Goal: Find specific page/section: Find specific page/section

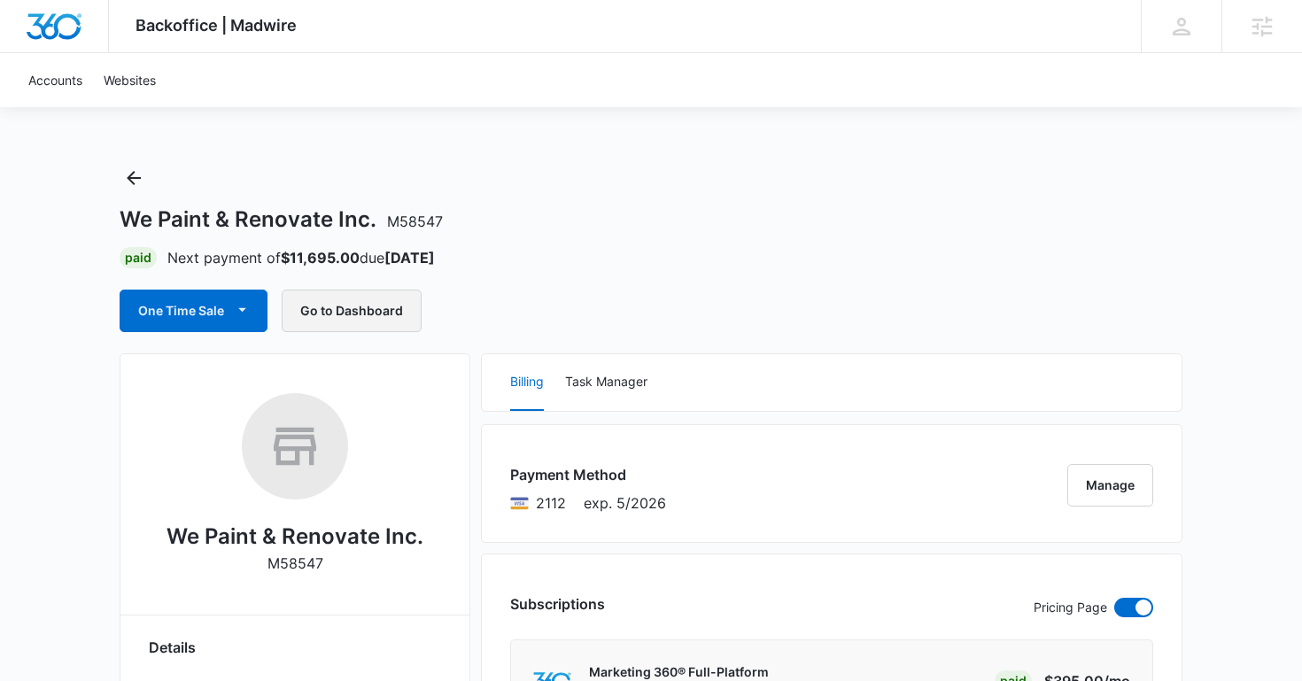
click at [374, 307] on button "Go to Dashboard" at bounding box center [352, 311] width 140 height 43
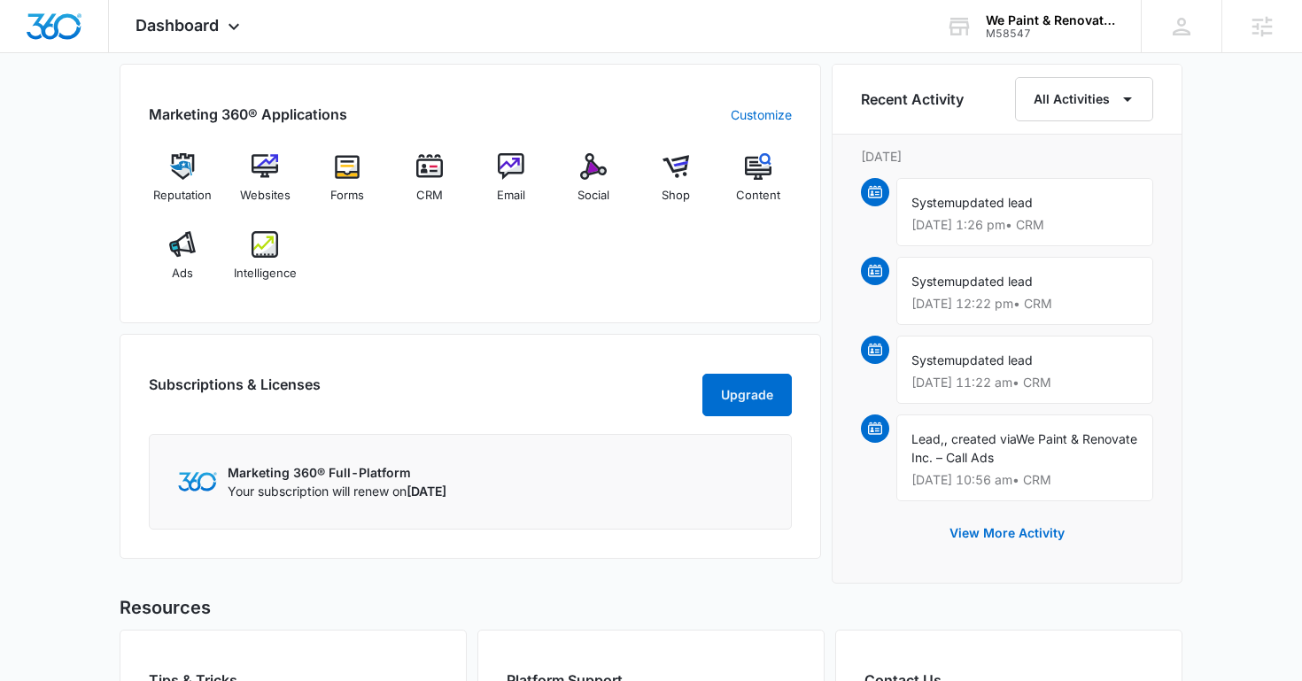
scroll to position [1107, 0]
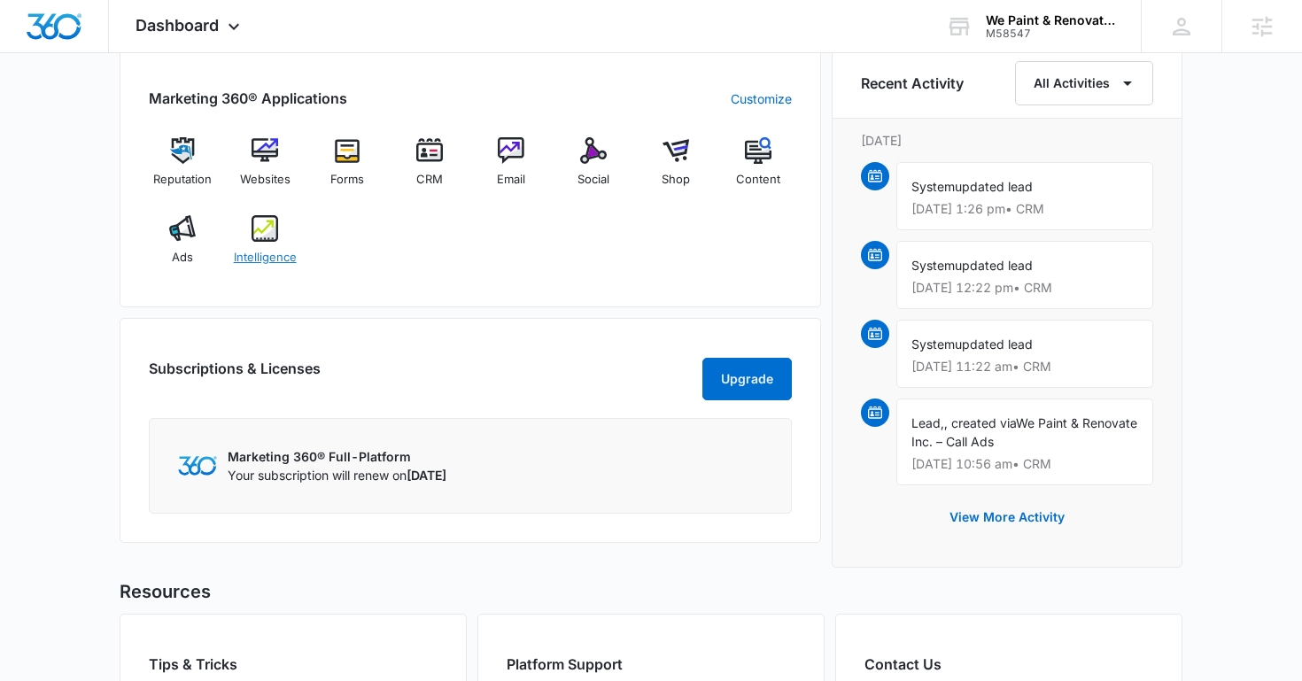
click at [280, 251] on span "Intelligence" at bounding box center [265, 258] width 63 height 18
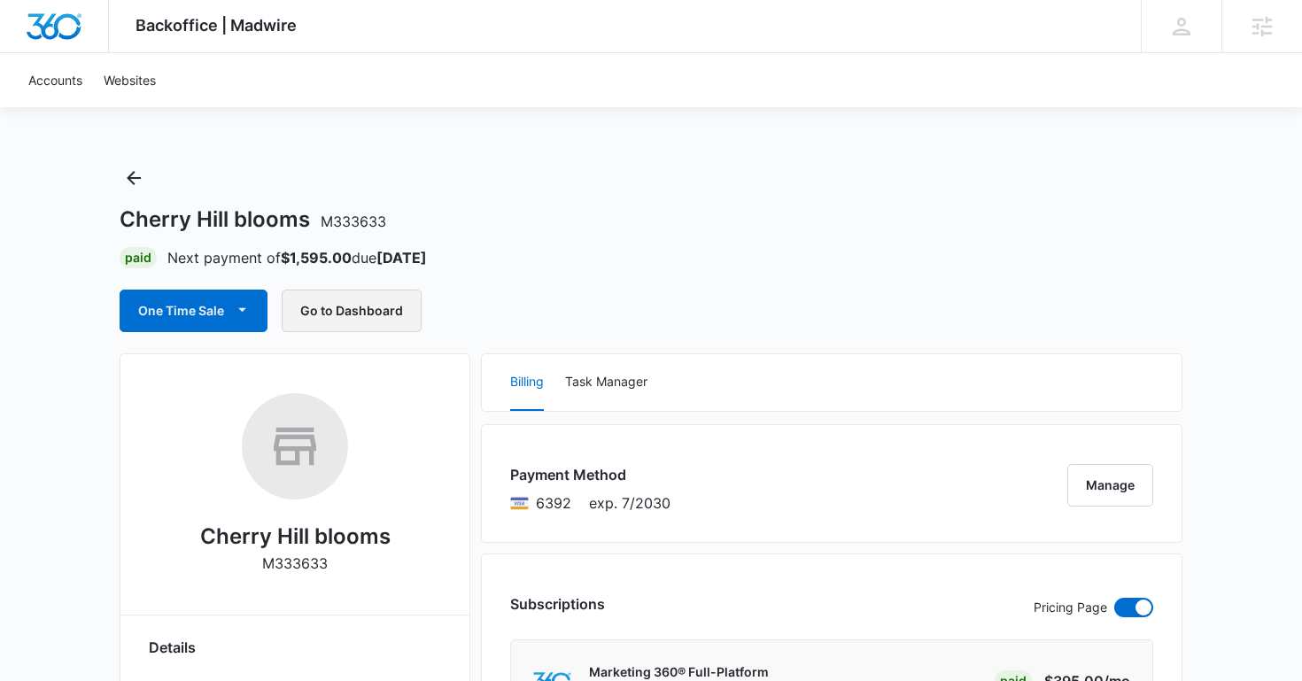
click at [347, 306] on button "Go to Dashboard" at bounding box center [352, 311] width 140 height 43
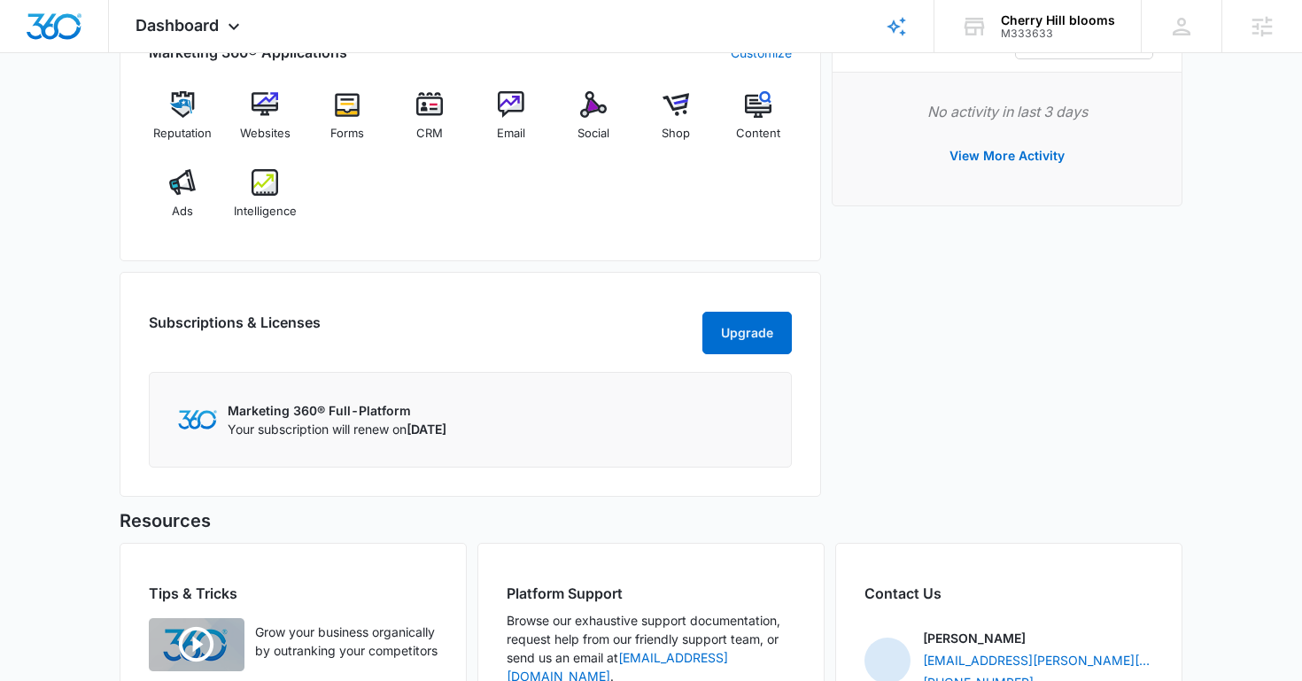
scroll to position [752, 0]
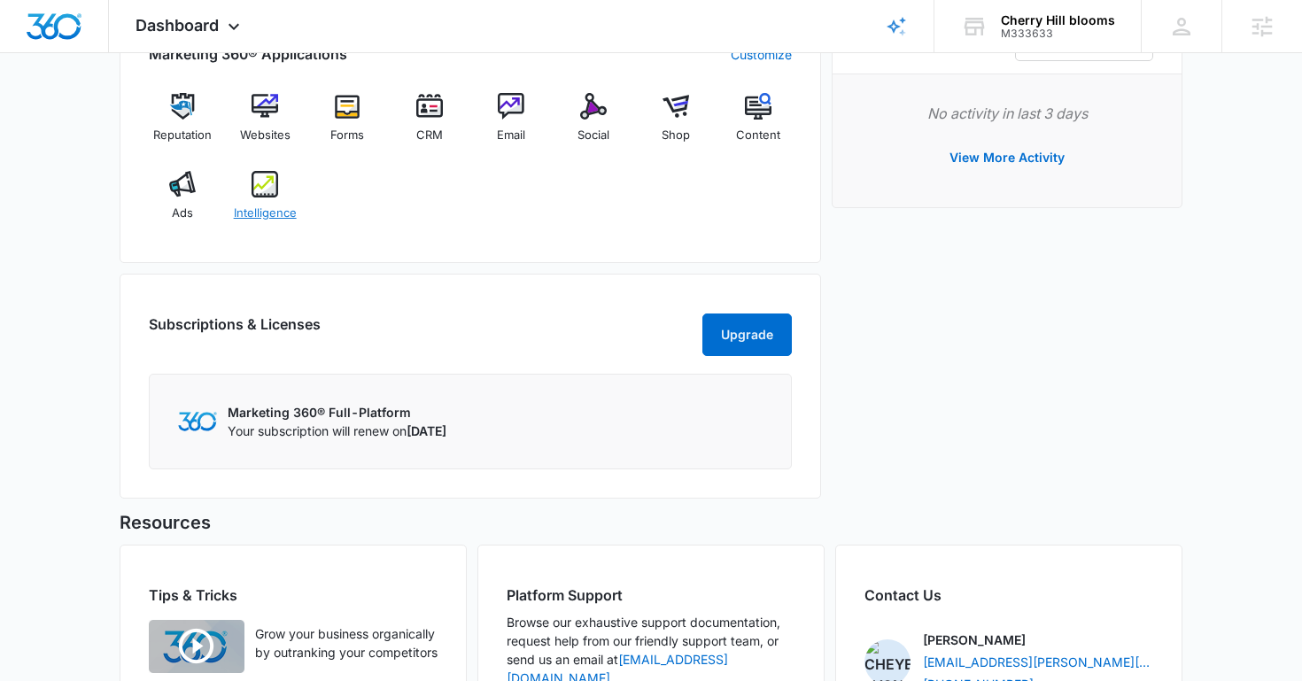
click at [279, 198] on div "Intelligence" at bounding box center [265, 203] width 68 height 64
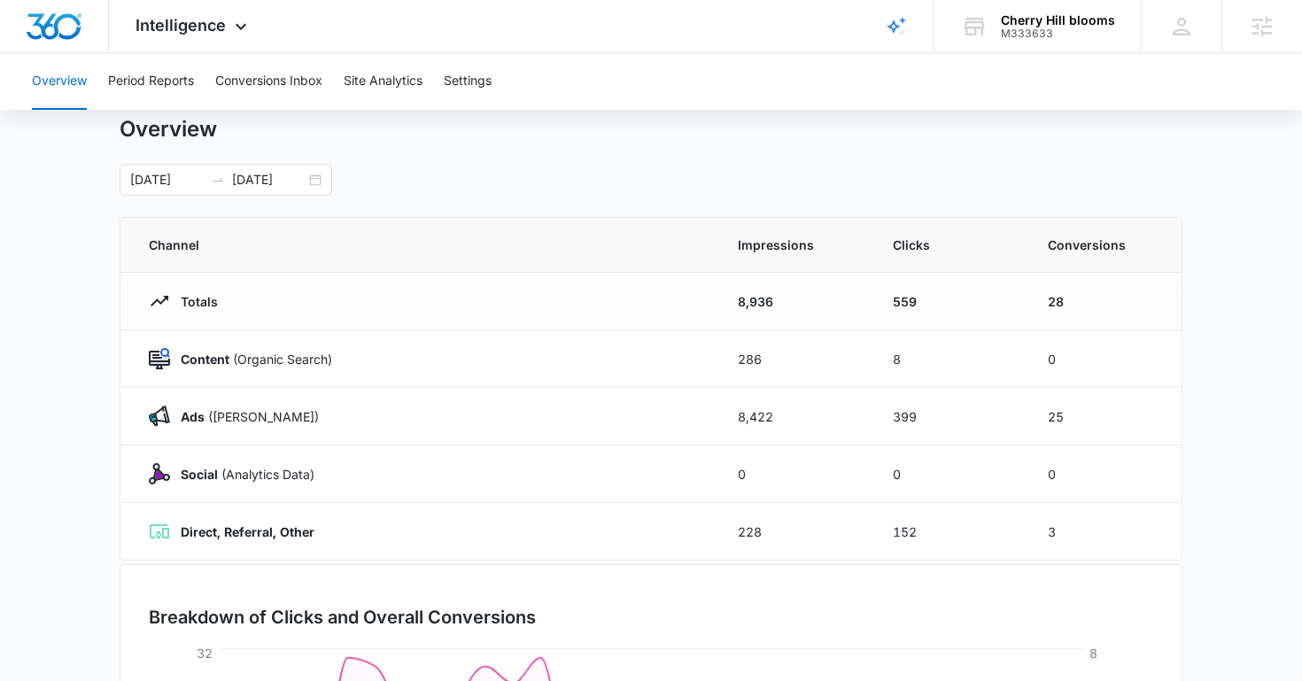
scroll to position [50, 0]
click at [260, 82] on button "Conversions Inbox" at bounding box center [268, 81] width 107 height 57
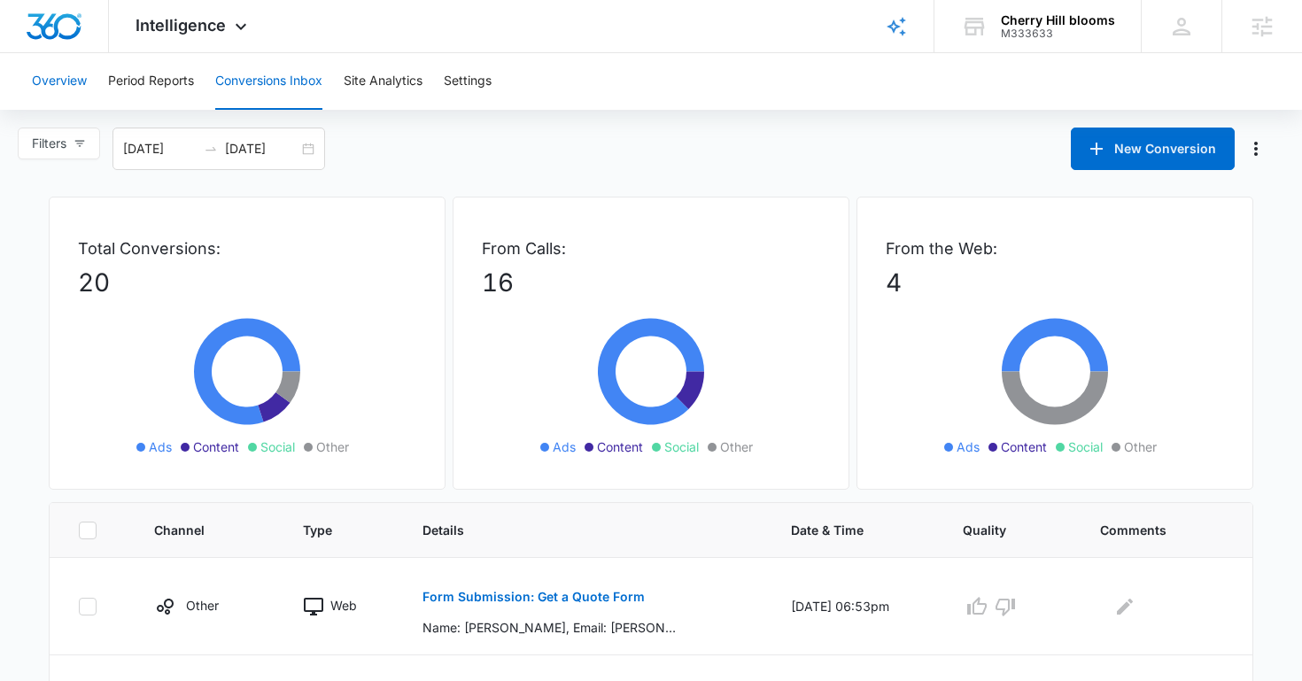
click at [82, 86] on button "Overview" at bounding box center [59, 81] width 55 height 57
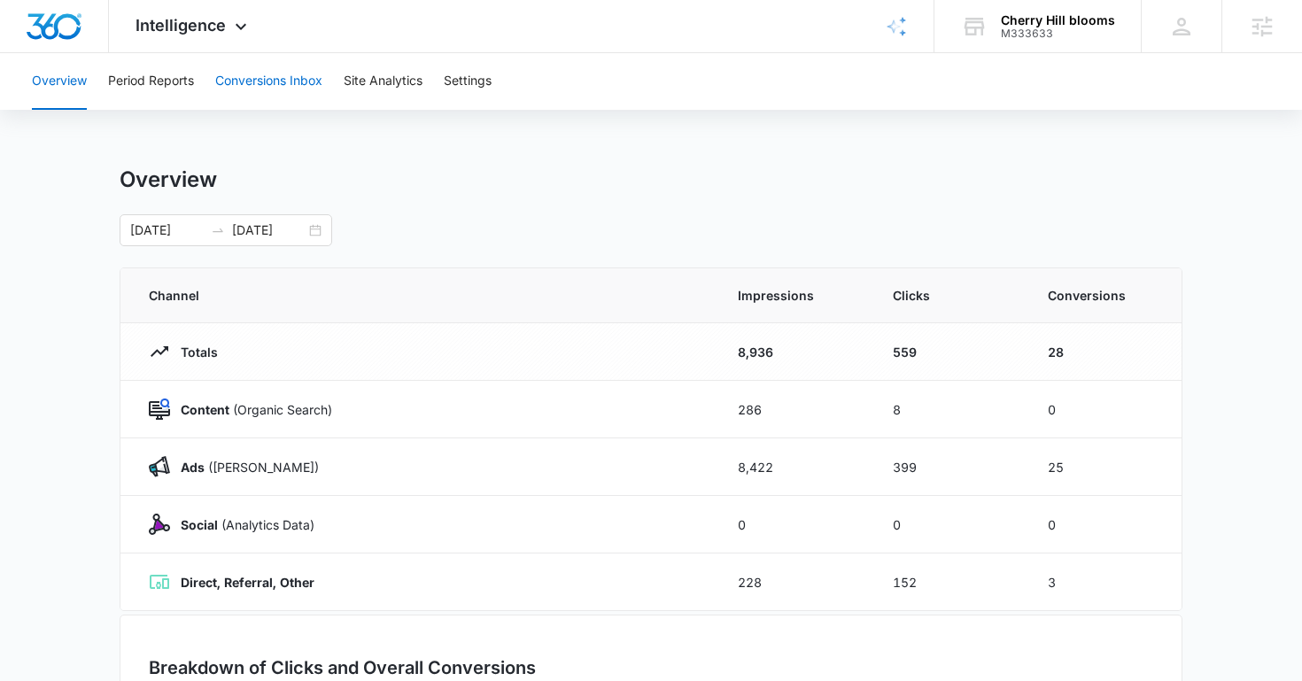
click at [282, 82] on button "Conversions Inbox" at bounding box center [268, 81] width 107 height 57
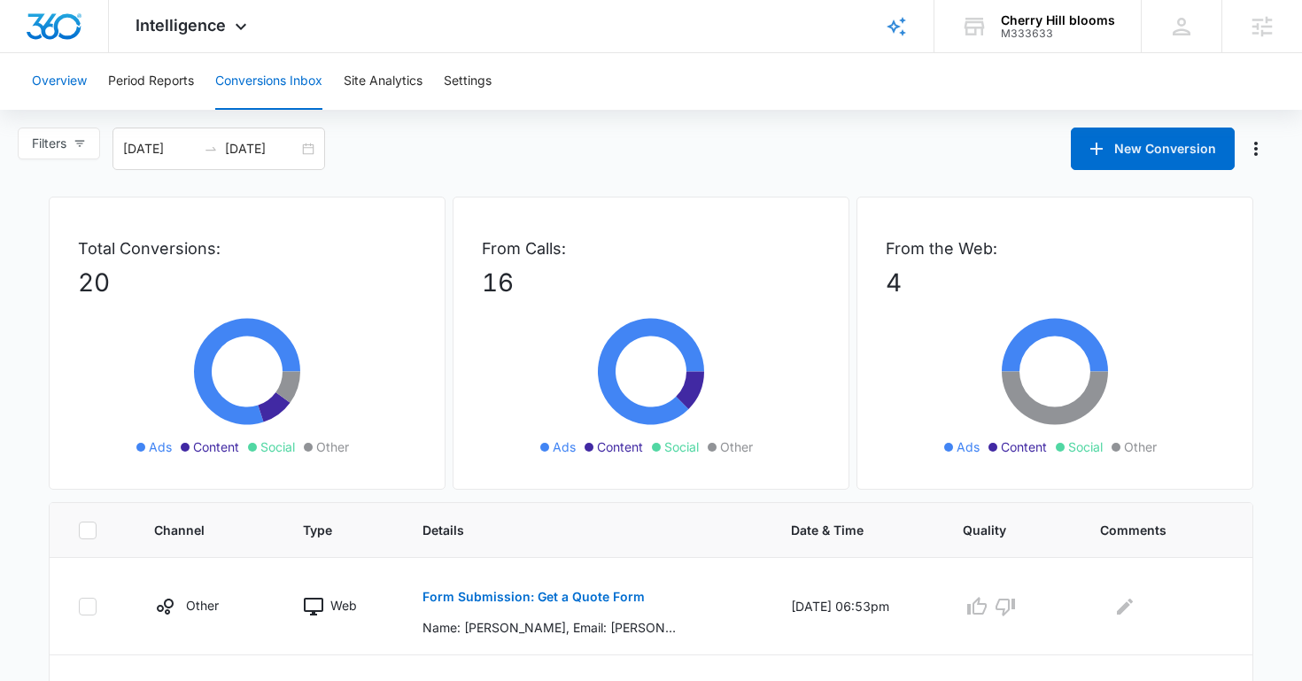
click at [68, 76] on button "Overview" at bounding box center [59, 81] width 55 height 57
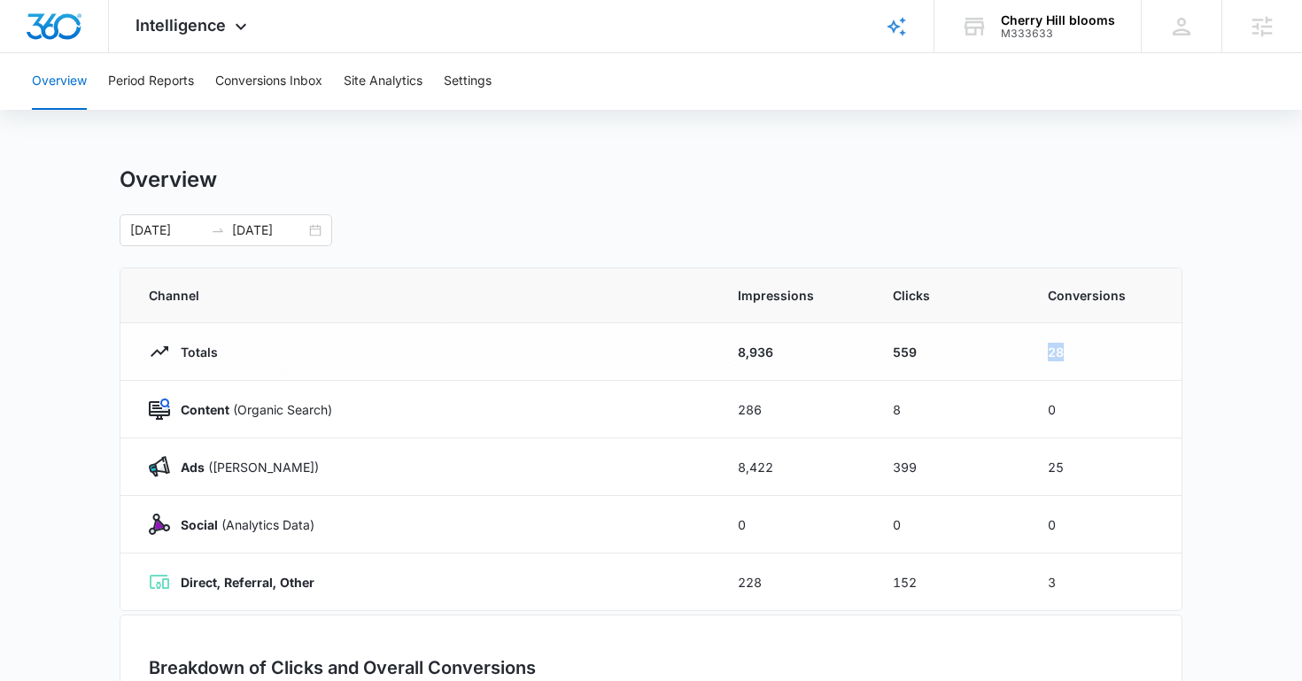
drag, startPoint x: 1042, startPoint y: 351, endPoint x: 1066, endPoint y: 350, distance: 23.9
click at [1066, 350] on td "28" at bounding box center [1104, 352] width 155 height 58
click at [268, 72] on button "Conversions Inbox" at bounding box center [268, 81] width 107 height 57
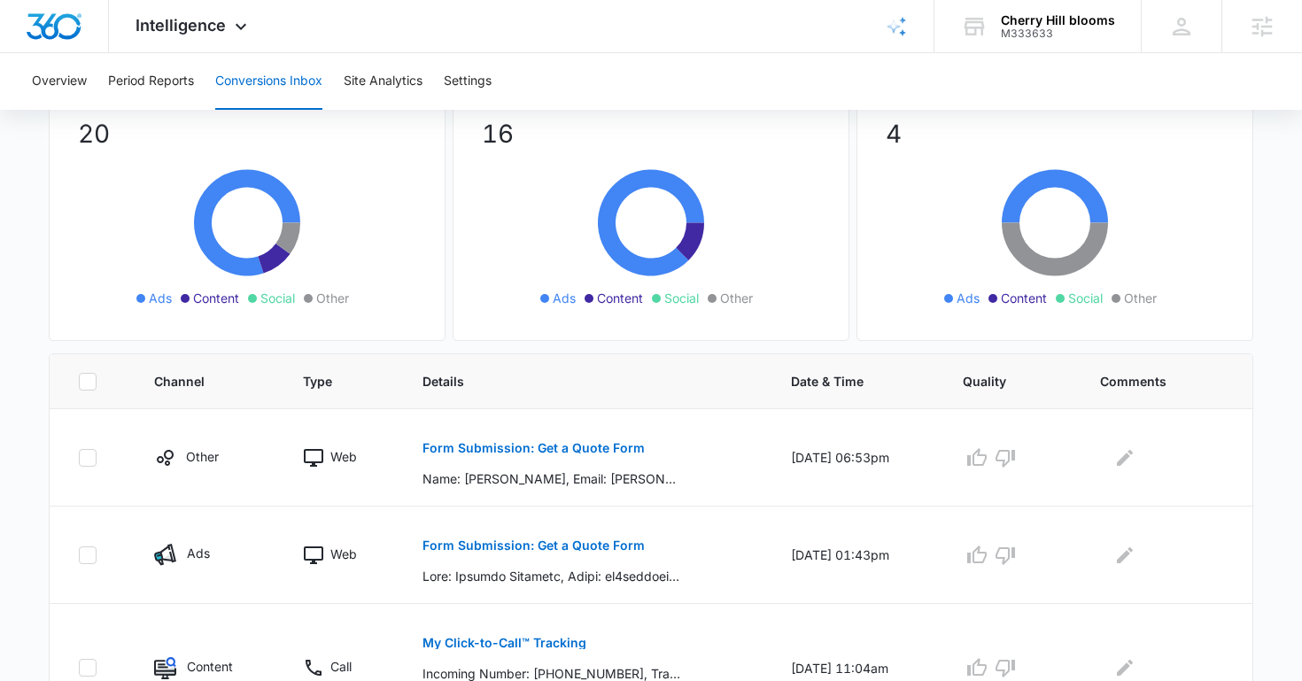
scroll to position [134, 0]
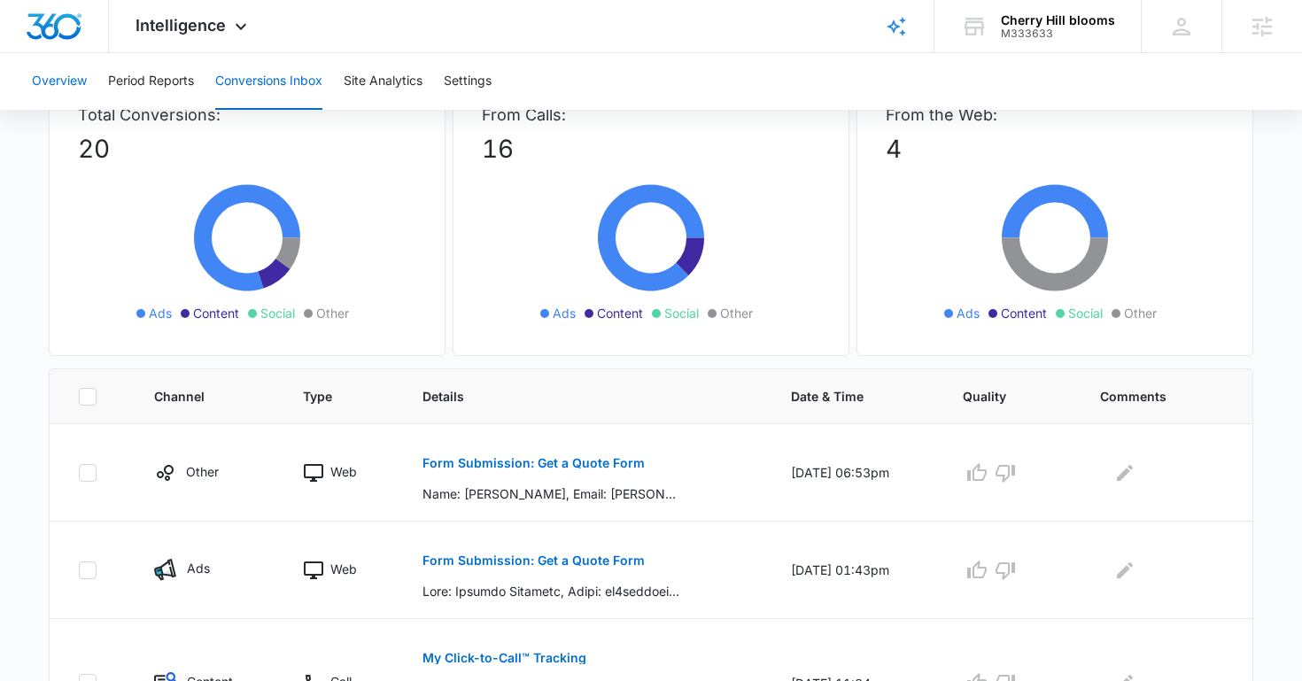
click at [68, 82] on button "Overview" at bounding box center [59, 81] width 55 height 57
